Goal: Task Accomplishment & Management: Use online tool/utility

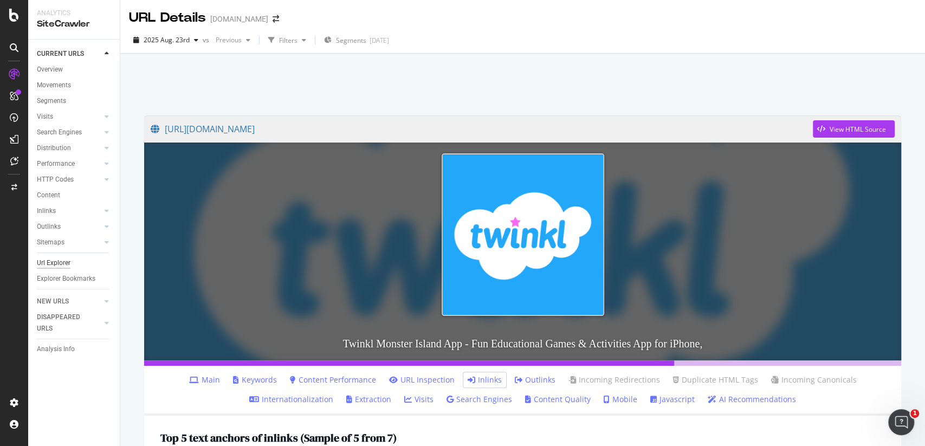
click at [46, 260] on div "Url Explorer" at bounding box center [54, 262] width 34 height 11
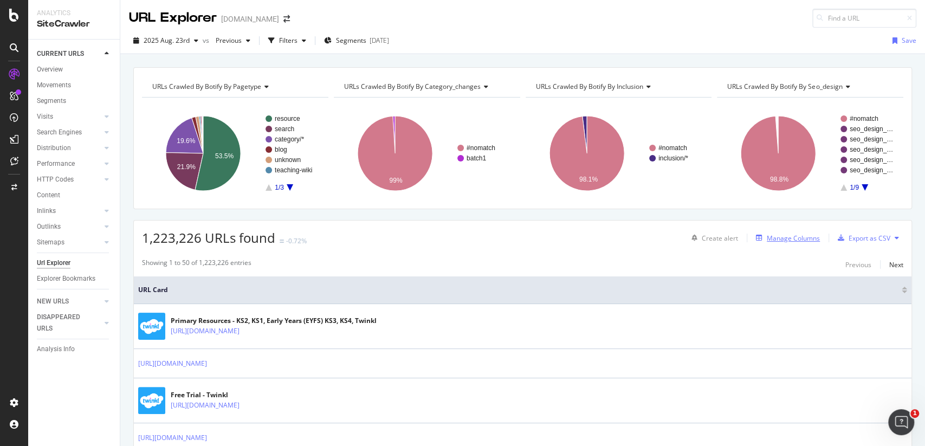
click at [799, 240] on div "Manage Columns" at bounding box center [793, 238] width 53 height 9
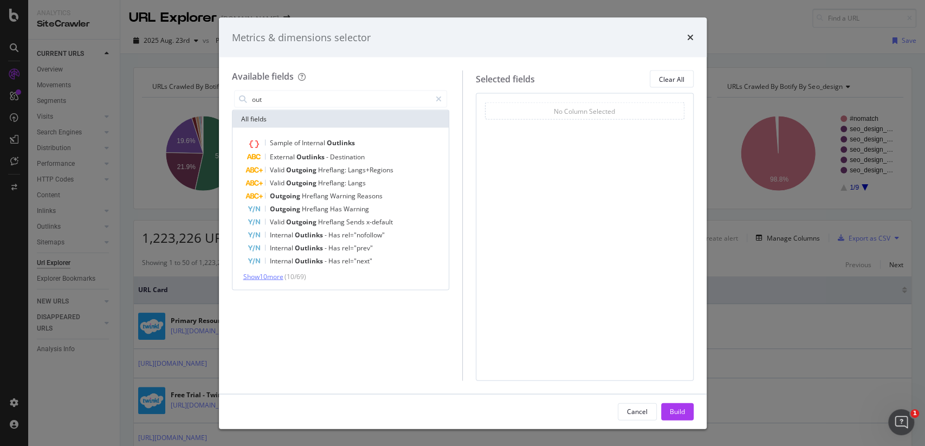
type input "out"
click at [284, 274] on span "Show 10 more" at bounding box center [263, 276] width 40 height 9
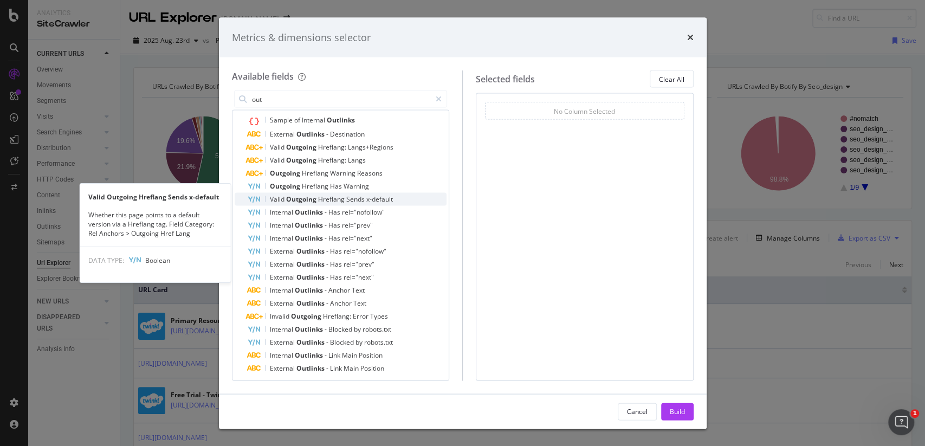
scroll to position [40, 0]
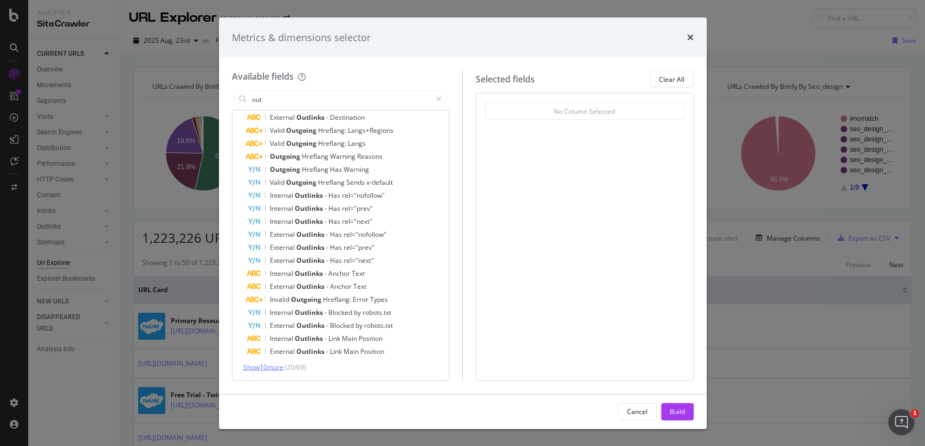
click at [278, 368] on span "Show 10 more" at bounding box center [263, 367] width 40 height 9
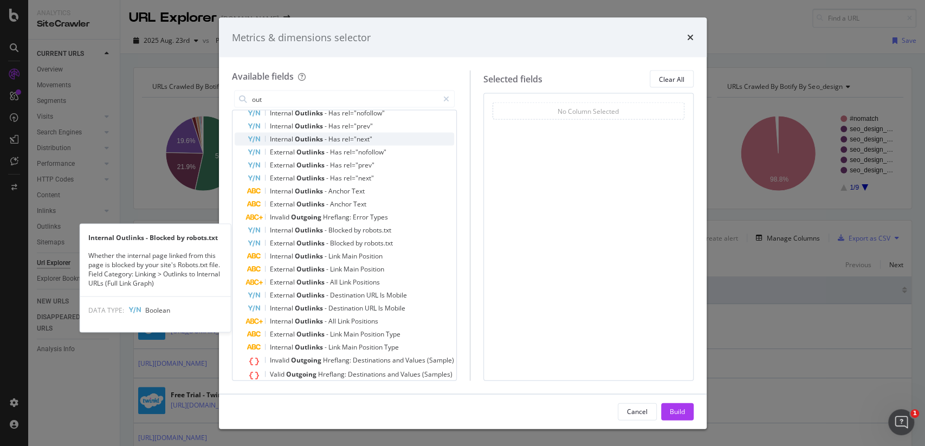
scroll to position [172, 0]
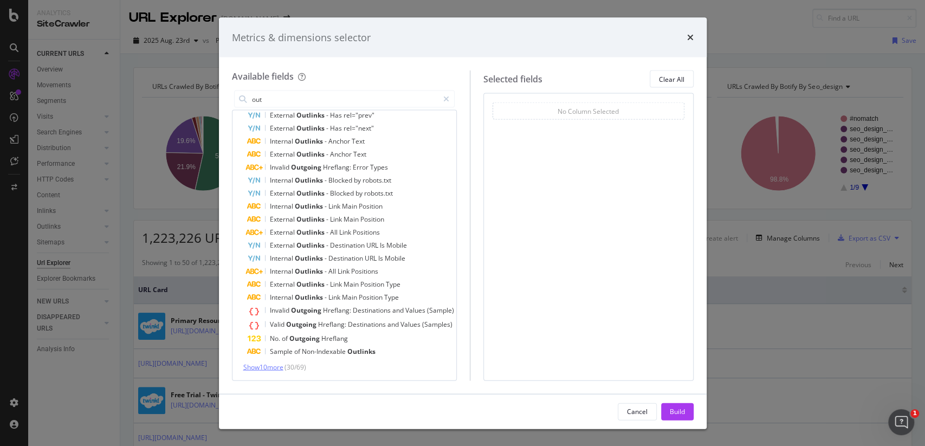
click at [284, 370] on span "Show 10 more" at bounding box center [263, 367] width 40 height 9
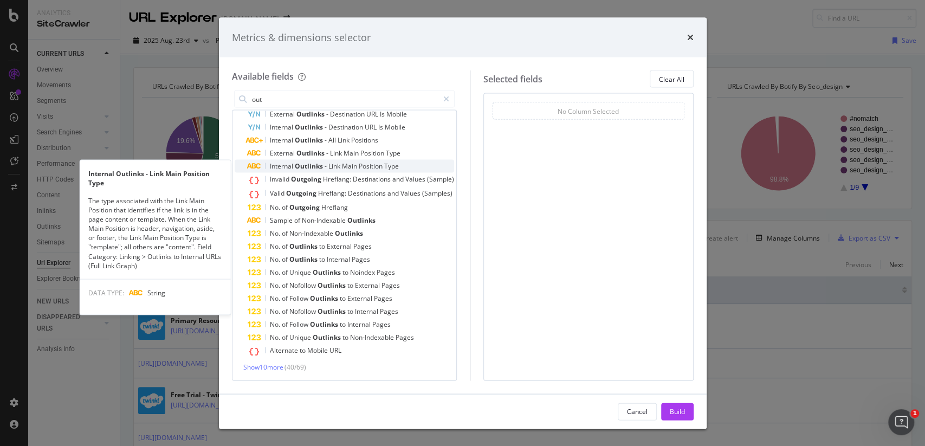
scroll to position [302, 0]
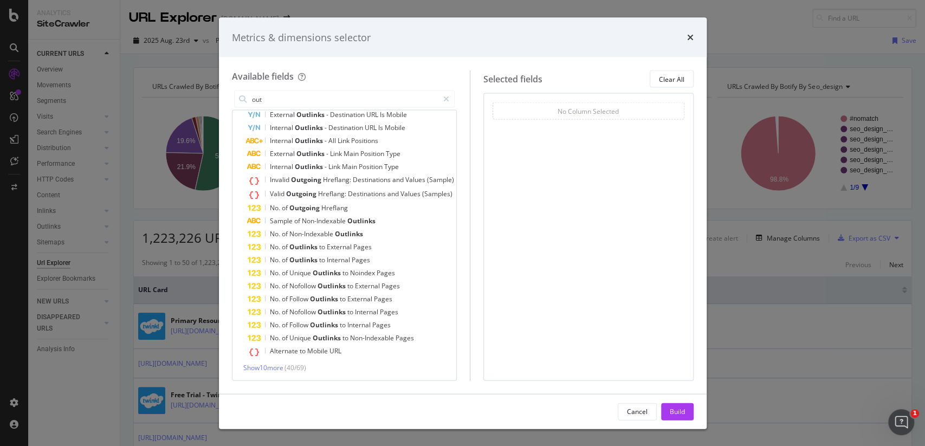
click at [291, 374] on div "Sample of Internal Outlinks External Outlinks - Destination Valid Outgoing Href…" at bounding box center [345, 103] width 224 height 556
click at [289, 374] on div "Sample of Internal Outlinks External Outlinks - Destination Valid Outgoing Href…" at bounding box center [345, 103] width 224 height 556
click at [284, 368] on span "Show 10 more" at bounding box center [263, 367] width 40 height 9
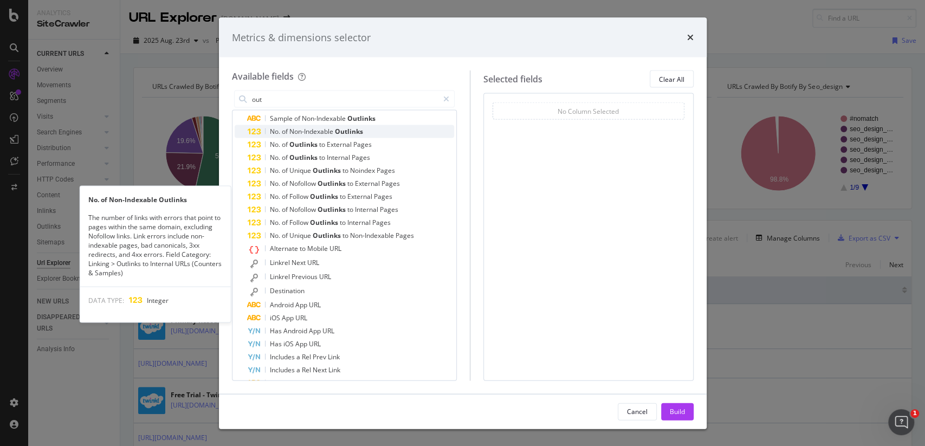
scroll to position [436, 0]
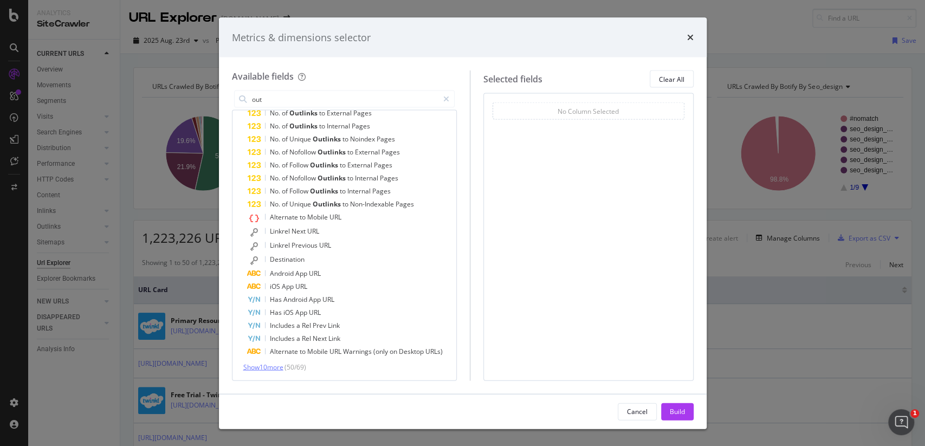
click at [282, 368] on span "Show 10 more" at bounding box center [263, 367] width 40 height 9
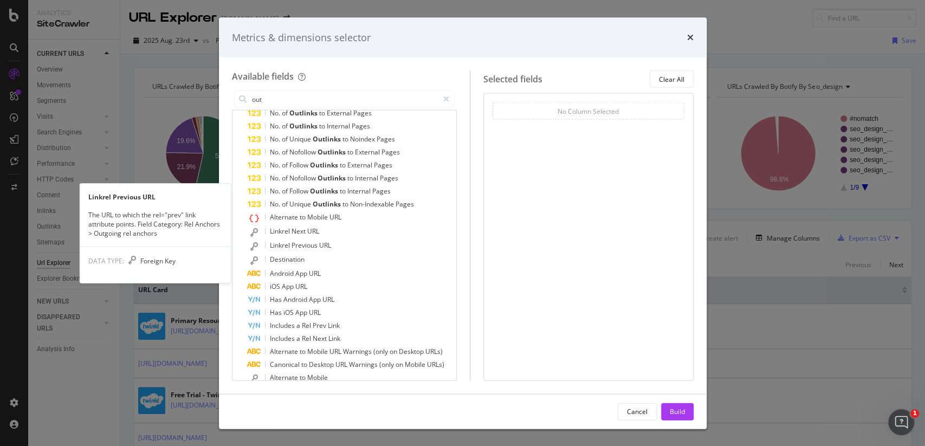
scroll to position [570, 0]
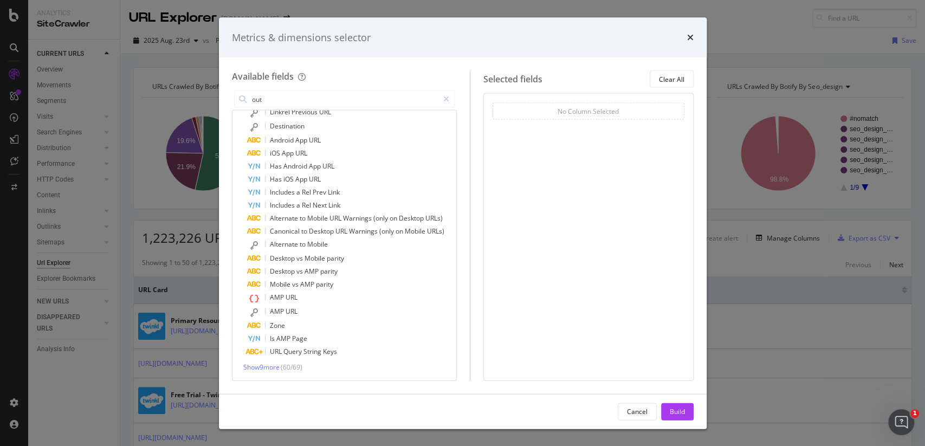
click at [279, 371] on div "Show 9 more ( 60 / 69 )" at bounding box center [345, 367] width 220 height 9
click at [275, 366] on span "Show 9 more" at bounding box center [261, 367] width 36 height 9
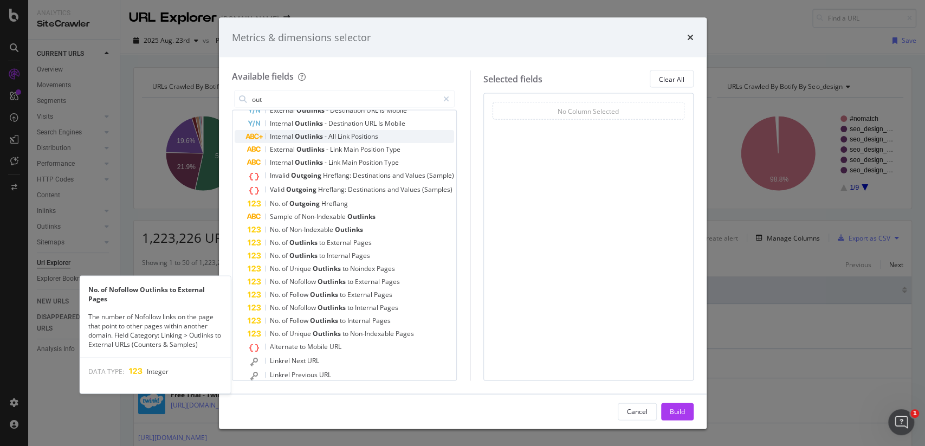
scroll to position [0, 0]
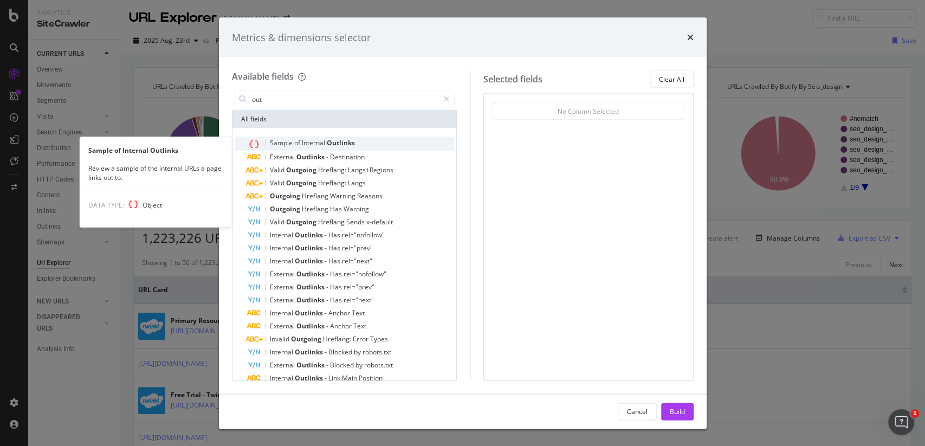
click at [311, 146] on span "Internal" at bounding box center [314, 142] width 25 height 9
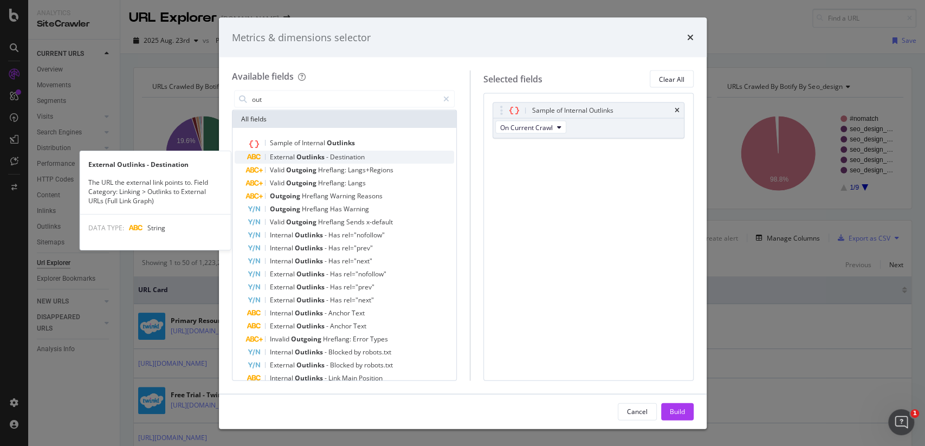
click at [330, 152] on span "Destination" at bounding box center [347, 156] width 35 height 9
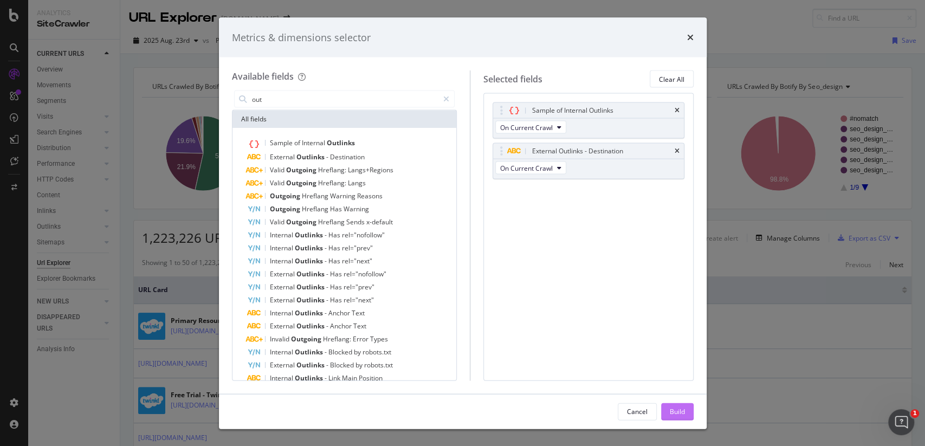
click at [686, 410] on button "Build" at bounding box center [677, 411] width 33 height 17
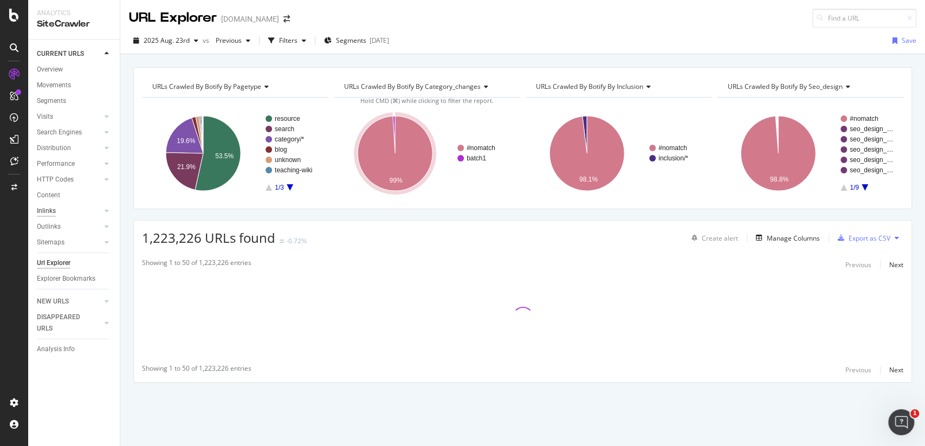
click at [54, 211] on div "Inlinks" at bounding box center [46, 210] width 19 height 11
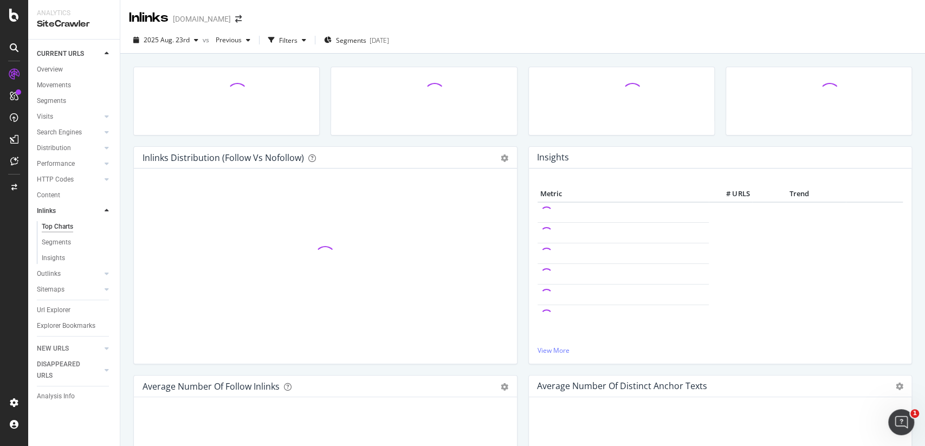
click at [56, 269] on div "Outlinks" at bounding box center [49, 273] width 24 height 11
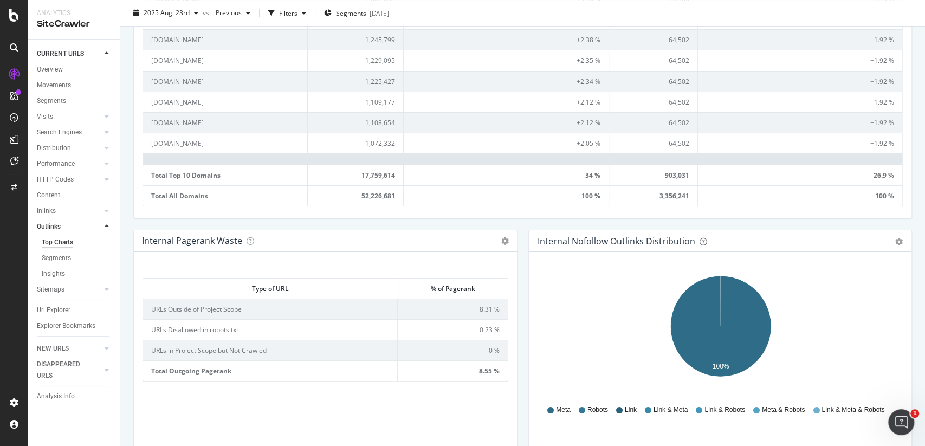
scroll to position [542, 0]
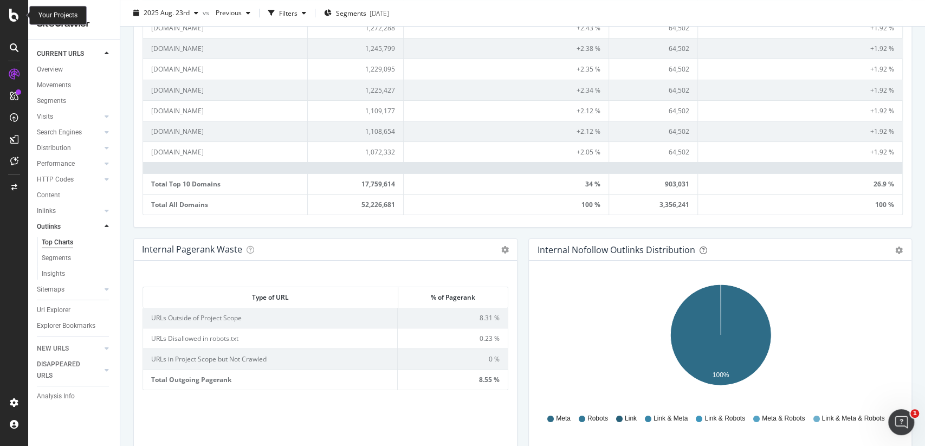
click at [19, 21] on div at bounding box center [14, 15] width 26 height 13
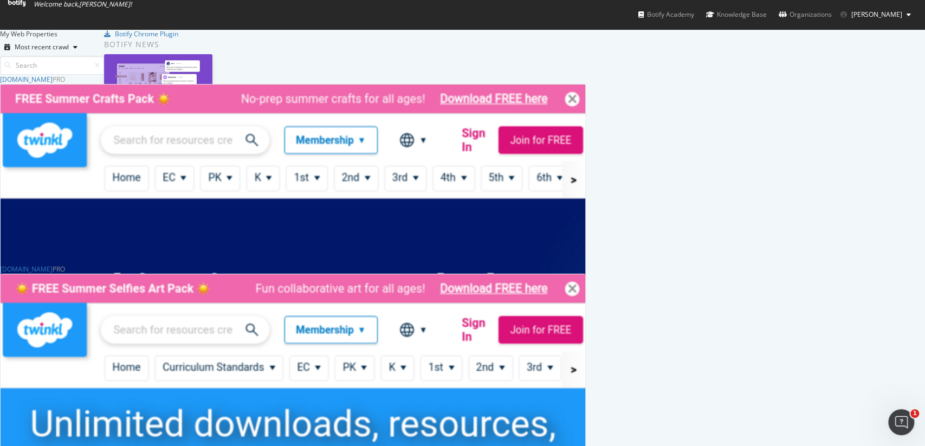
scroll to position [274, 0]
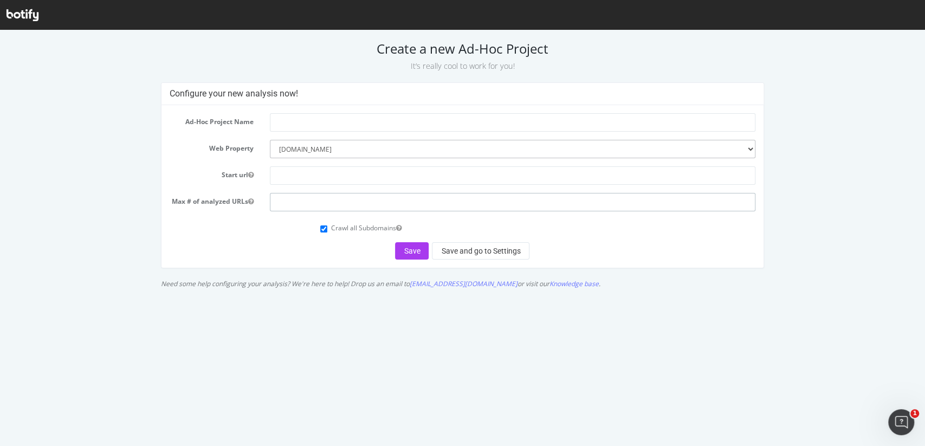
click at [700, 195] on input "number" at bounding box center [513, 202] width 486 height 18
click at [687, 176] on input "text" at bounding box center [513, 175] width 486 height 18
click at [645, 263] on div "Ad-Hoc Project Name Web Property --------- twinkl.com twinkl.co.uk www.twinkl.c…" at bounding box center [463, 186] width 602 height 163
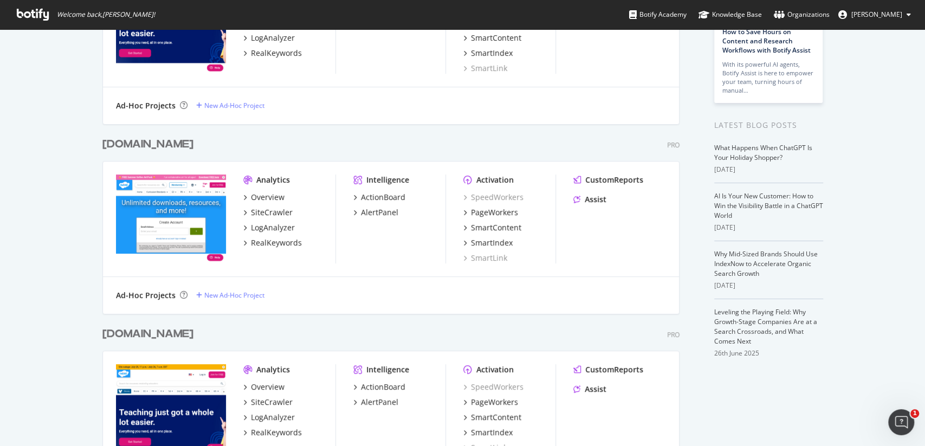
scroll to position [274, 0]
